Goal: Information Seeking & Learning: Find specific fact

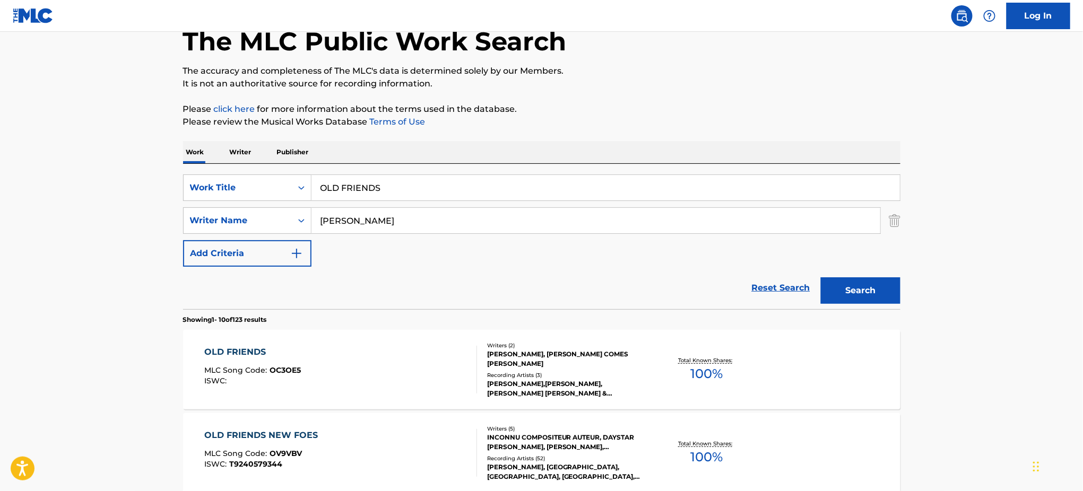
scroll to position [62, 0]
click at [263, 429] on div "OLD FRIENDS NEW FOES" at bounding box center [263, 435] width 119 height 13
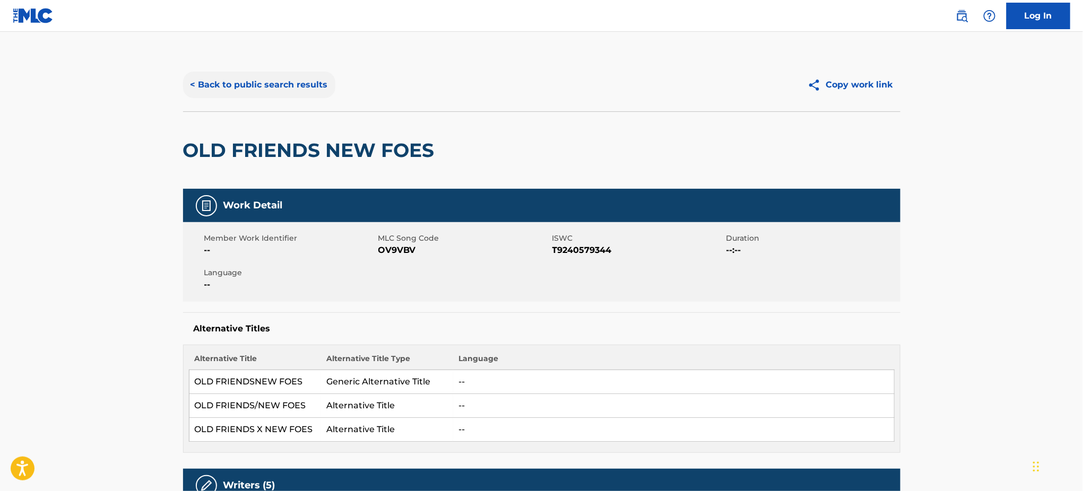
click at [296, 83] on button "< Back to public search results" at bounding box center [259, 85] width 152 height 27
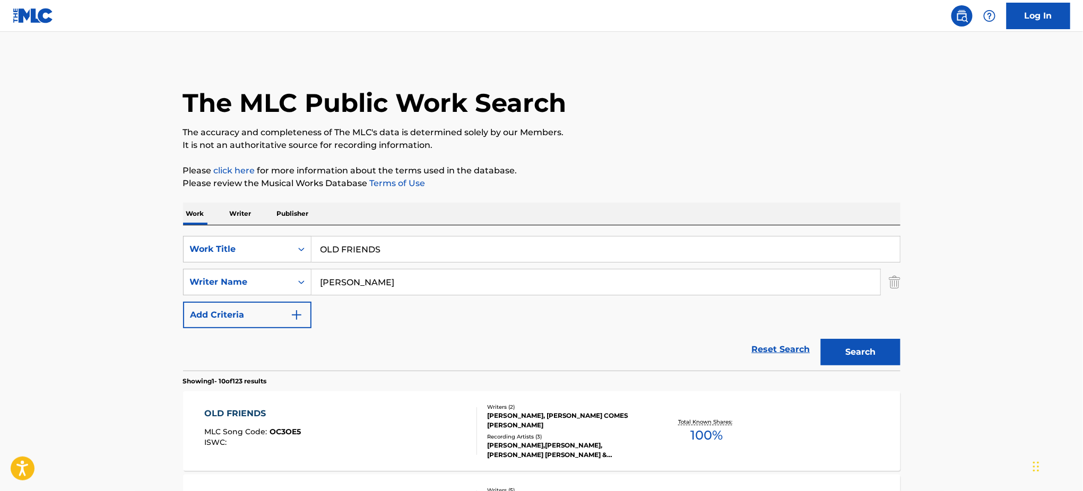
scroll to position [62, 0]
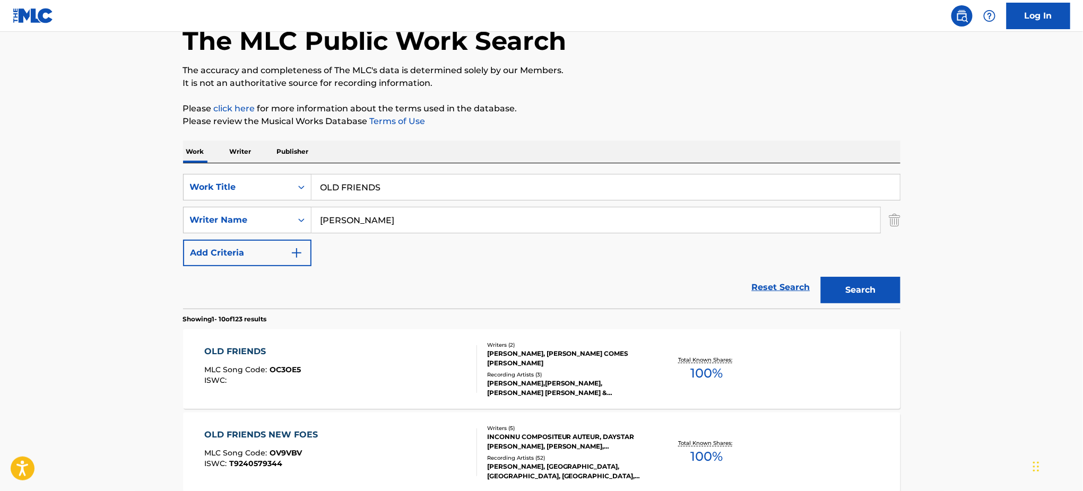
click at [400, 175] on input "OLD FRIENDS" at bounding box center [606, 187] width 589 height 25
type input "spider web"
click at [326, 227] on input "GONZALEZ" at bounding box center [596, 220] width 569 height 25
click at [821, 277] on button "Search" at bounding box center [861, 290] width 80 height 27
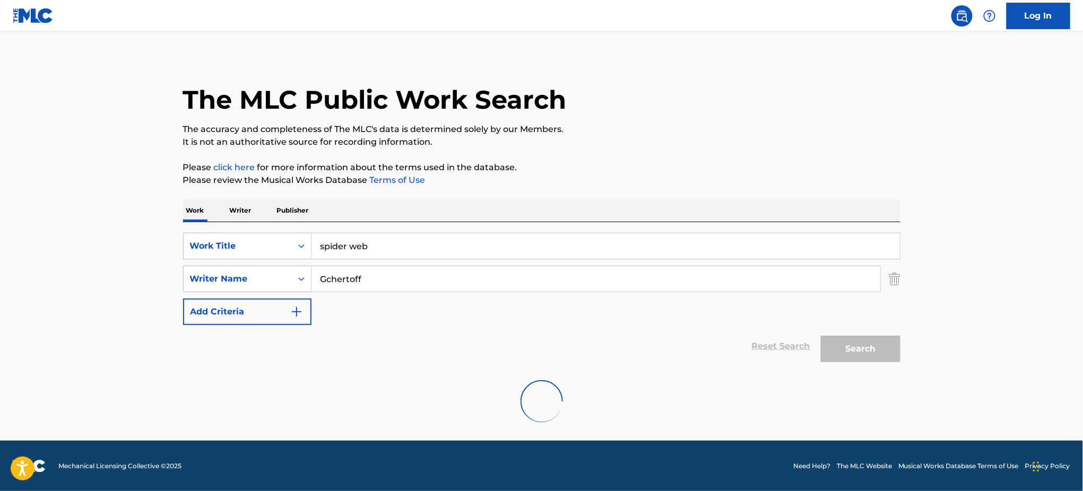
scroll to position [0, 0]
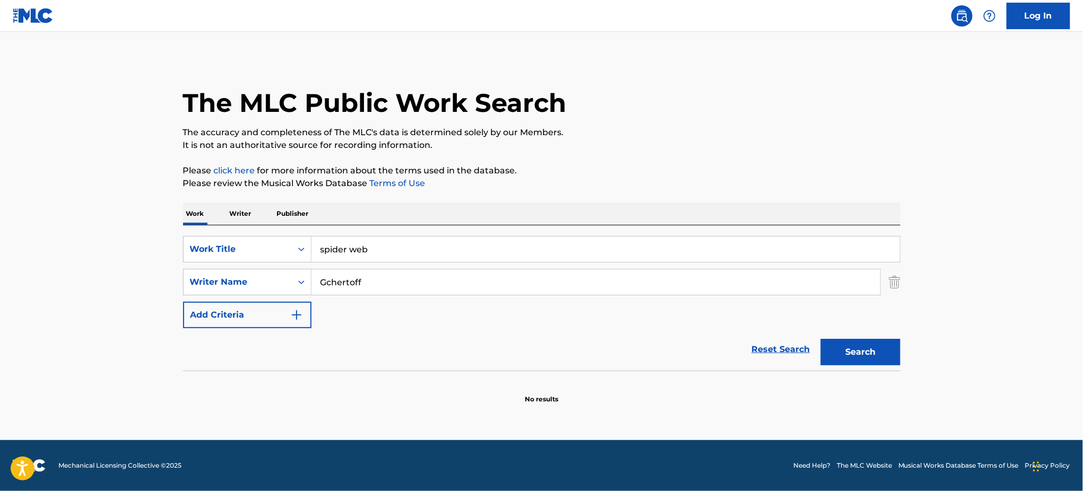
click at [334, 281] on input "Gchertoff" at bounding box center [596, 282] width 569 height 25
type input "chertoff"
click at [834, 339] on button "Search" at bounding box center [861, 352] width 80 height 27
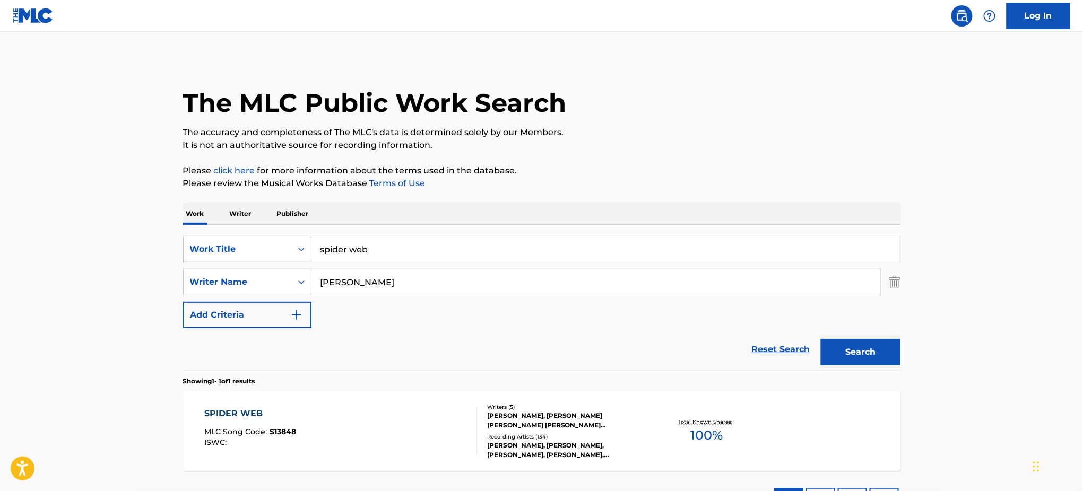
click at [231, 414] on div "SPIDER WEB" at bounding box center [250, 414] width 92 height 13
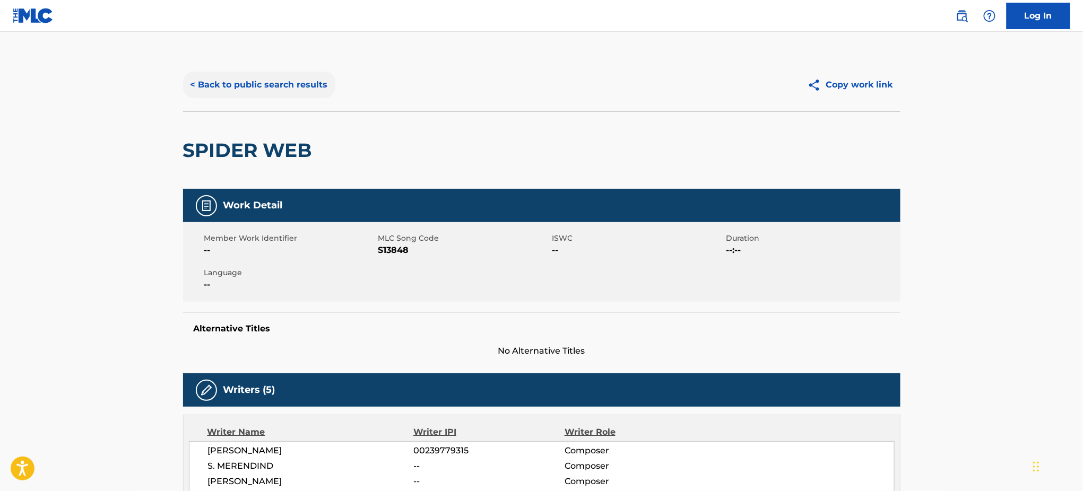
click at [285, 79] on button "< Back to public search results" at bounding box center [259, 85] width 152 height 27
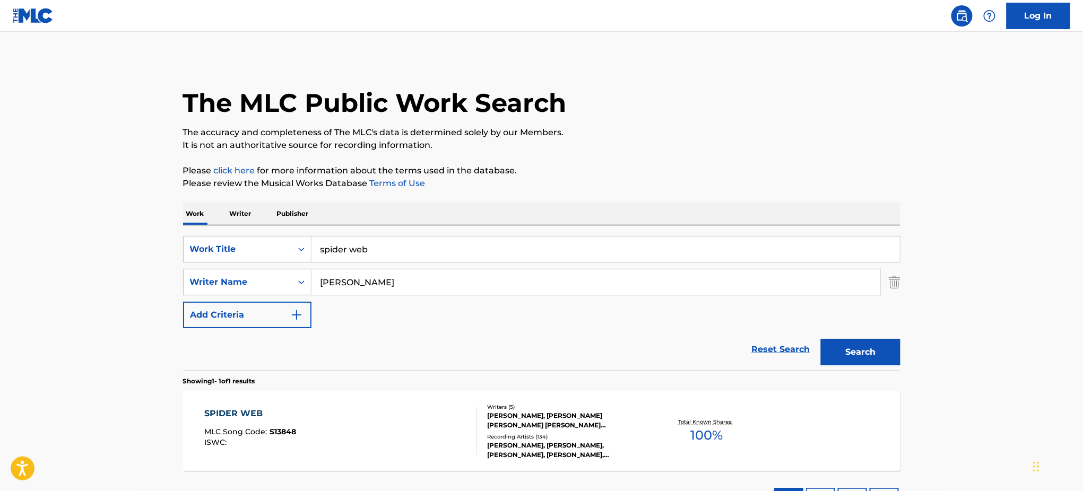
scroll to position [85, 0]
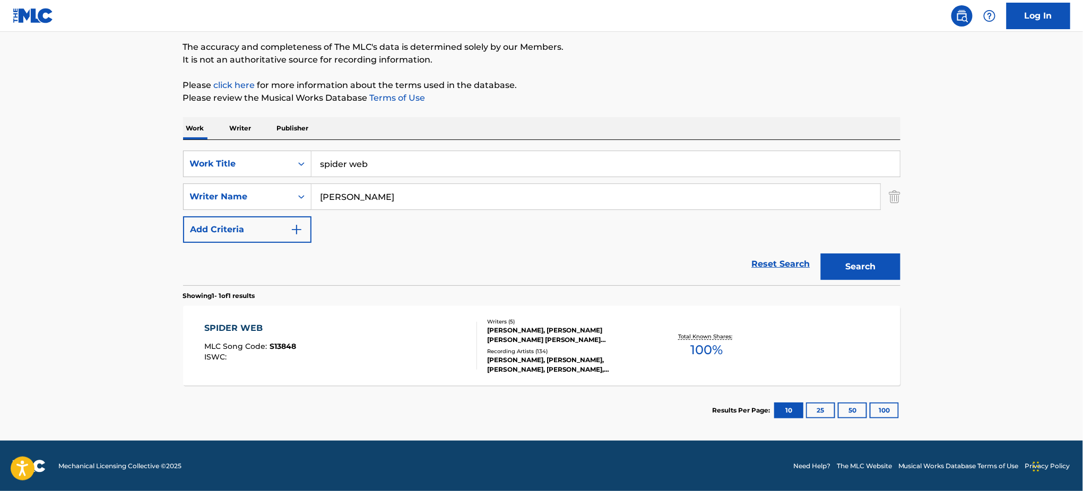
click at [248, 322] on div "SPIDER WEB" at bounding box center [250, 328] width 92 height 13
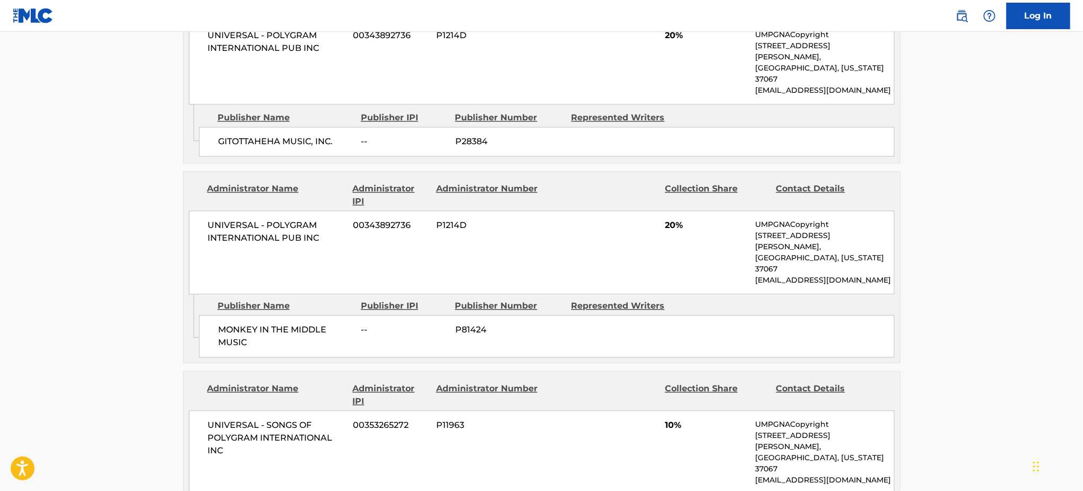
scroll to position [1058, 0]
